Goal: Find specific page/section: Find specific page/section

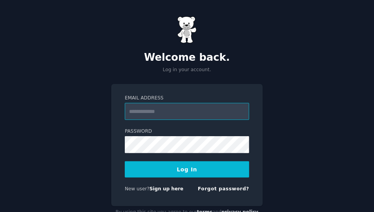
click at [188, 116] on input "Email Address" at bounding box center [187, 111] width 124 height 17
type input "**********"
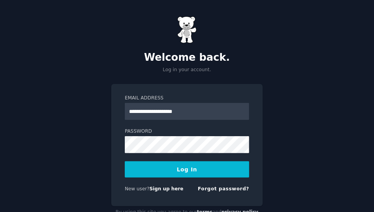
click at [125, 161] on button "Log In" at bounding box center [187, 169] width 124 height 16
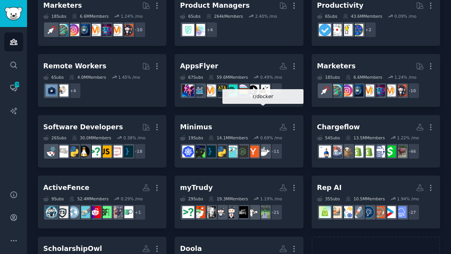
scroll to position [256, 0]
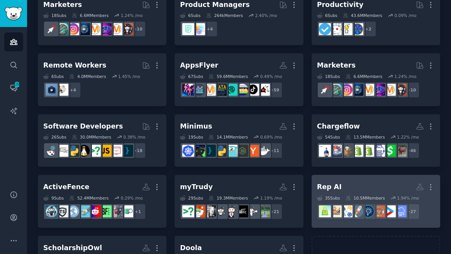
click at [329, 175] on link "Rep AI More 35 Sub s 10.5M Members 1.94 % /mo + 27" at bounding box center [376, 201] width 129 height 53
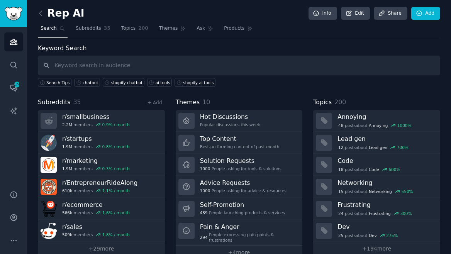
scroll to position [11, 0]
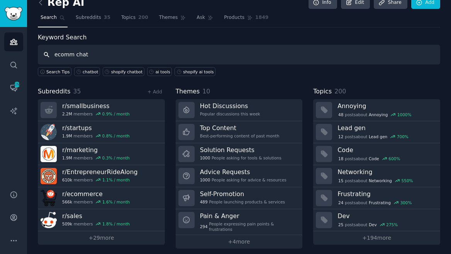
type input "ecomm chat"
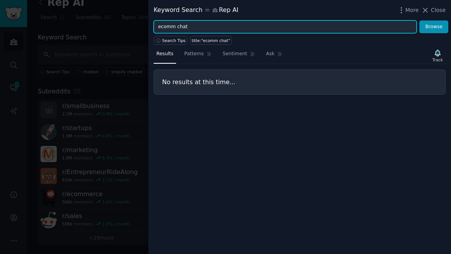
drag, startPoint x: 176, startPoint y: 26, endPoint x: 131, endPoint y: 23, distance: 45.3
click at [131, 23] on div "Keyword Search in Rep AI More Close ecomm chat Browse Search Tips title:"ecomm …" at bounding box center [225, 127] width 451 height 254
type input "chatbot"
click at [375, 20] on button "Browse" at bounding box center [433, 26] width 29 height 13
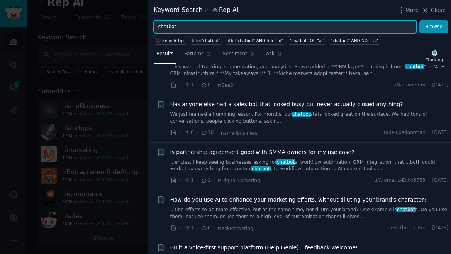
scroll to position [692, 0]
